Goal: Communication & Community: Ask a question

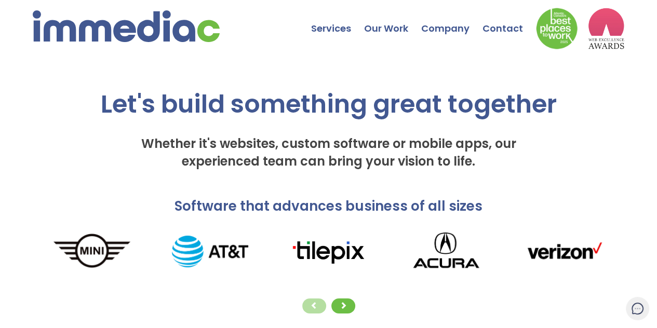
click at [259, 56] on nav "Services Web Design Apps Technologies Custom Software Search Engine Optimizatio…" at bounding box center [328, 31] width 657 height 62
click at [513, 22] on link "Contact" at bounding box center [510, 21] width 54 height 36
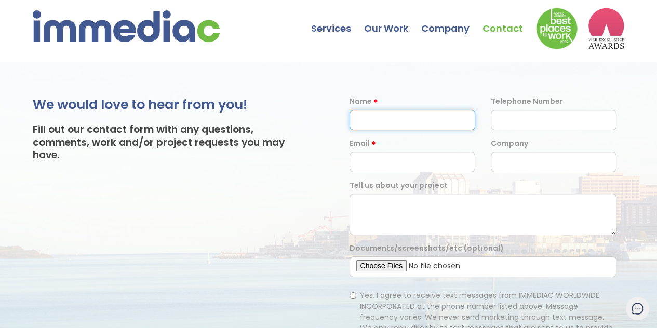
click at [371, 119] on input "text" at bounding box center [413, 120] width 126 height 21
type input "[PERSON_NAME]"
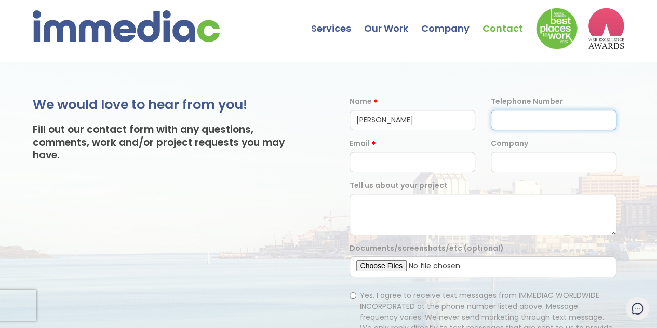
type input "09623184843"
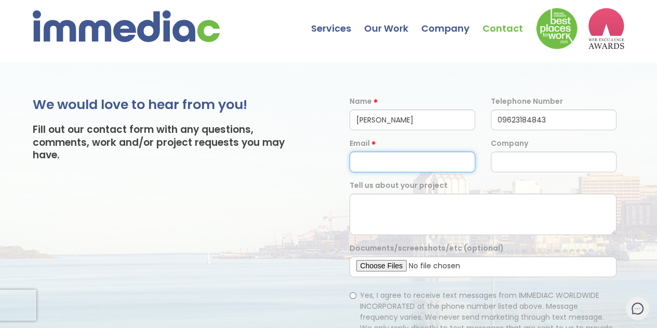
type input "[EMAIL_ADDRESS][DOMAIN_NAME]"
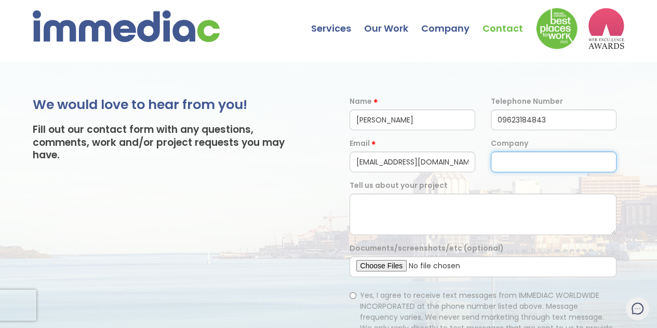
type input "[DOMAIN_NAME]"
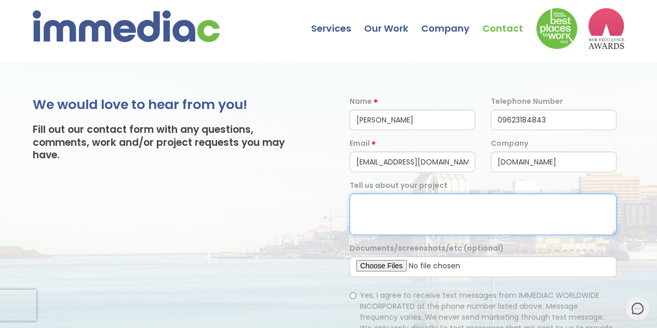
click at [380, 216] on textarea at bounding box center [483, 215] width 267 height 42
paste textarea "Hi, We’re inviting Marketing firms to explore the following sales development p…"
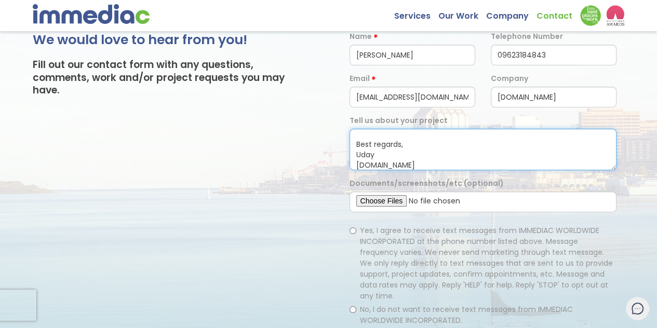
scroll to position [104, 0]
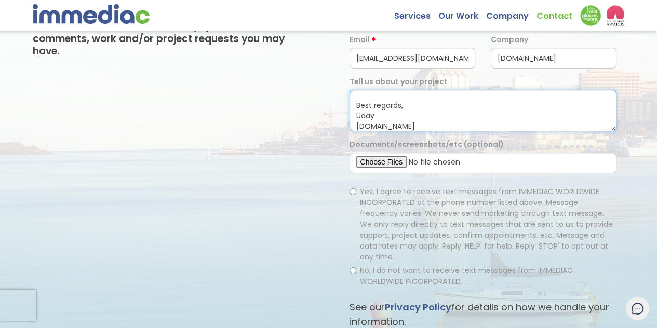
type textarea "Hi, We’re inviting Marketing firms to explore the following sales development p…"
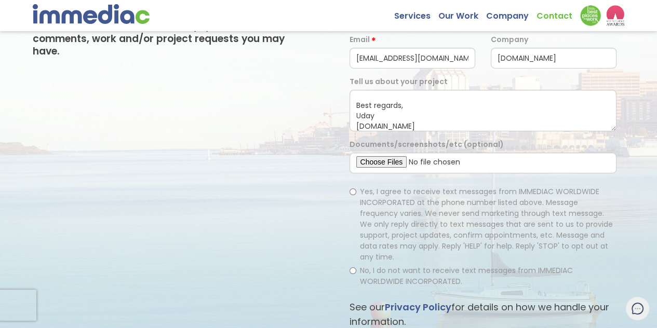
click at [356, 192] on label "Yes, I agree to receive text messages from IMMEDIAC WORLDWIDE INCORPORATED at t…" at bounding box center [483, 225] width 267 height 76
click at [356, 192] on input "Yes, I agree to receive text messages from IMMEDIAC WORLDWIDE INCORPORATED at t…" at bounding box center [353, 192] width 7 height 7
radio input "true"
click at [353, 268] on input "No, I do not want to receive text messages from IMMEDIAC WORLDWIDE INCORPORATED." at bounding box center [353, 271] width 7 height 7
radio input "true"
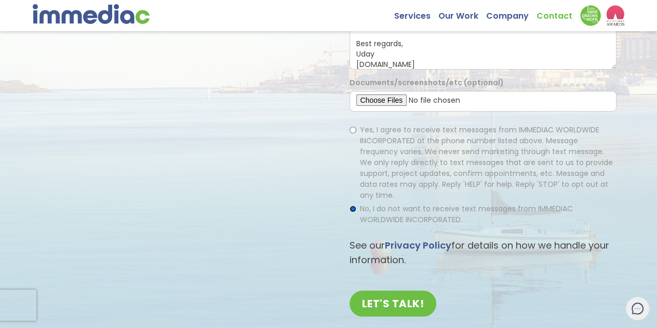
scroll to position [208, 0]
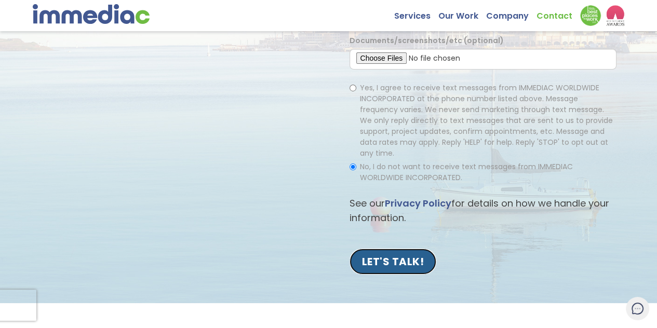
click at [405, 250] on input "LET'S TALK!" at bounding box center [393, 262] width 87 height 26
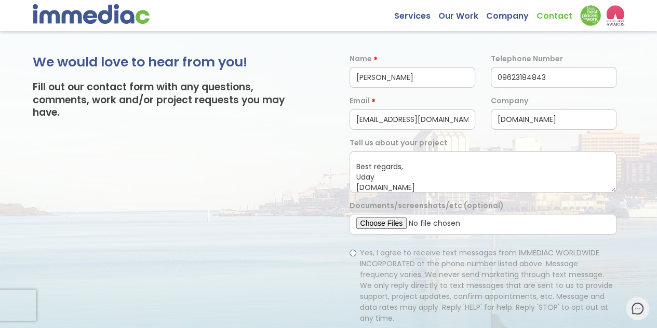
scroll to position [0, 0]
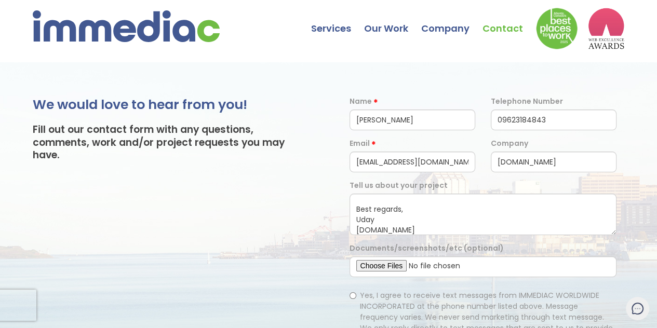
click at [263, 229] on div "We would love to hear from you! Fill out our contact form with any questions, c…" at bounding box center [181, 287] width 296 height 382
